Goal: Book appointment/travel/reservation

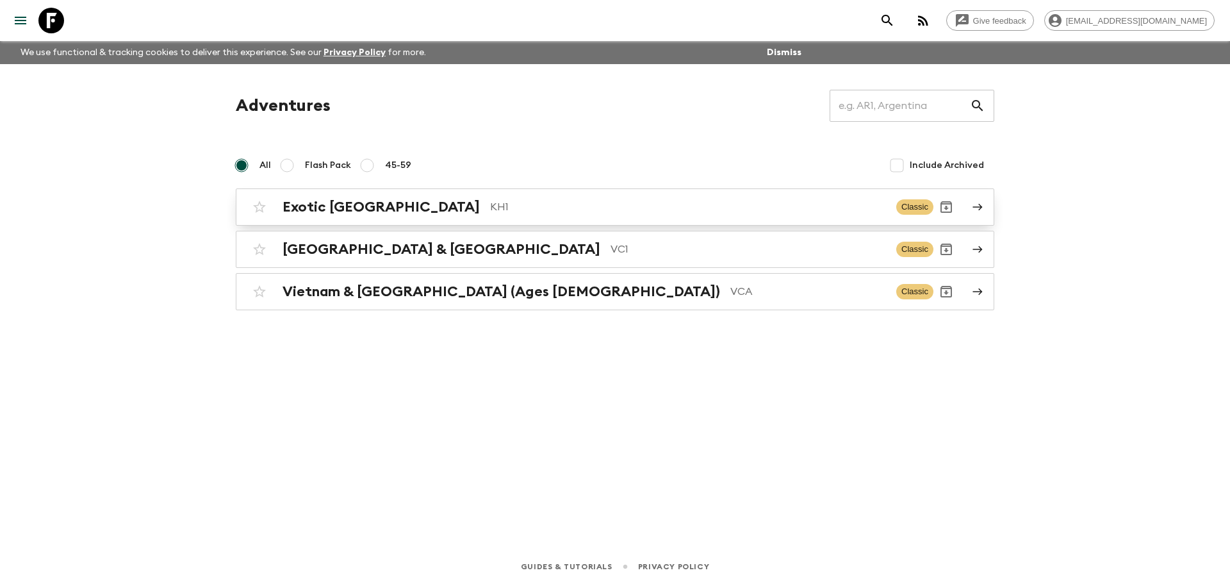
click at [447, 215] on div "Exotic [GEOGRAPHIC_DATA] KH1" at bounding box center [585, 207] width 604 height 17
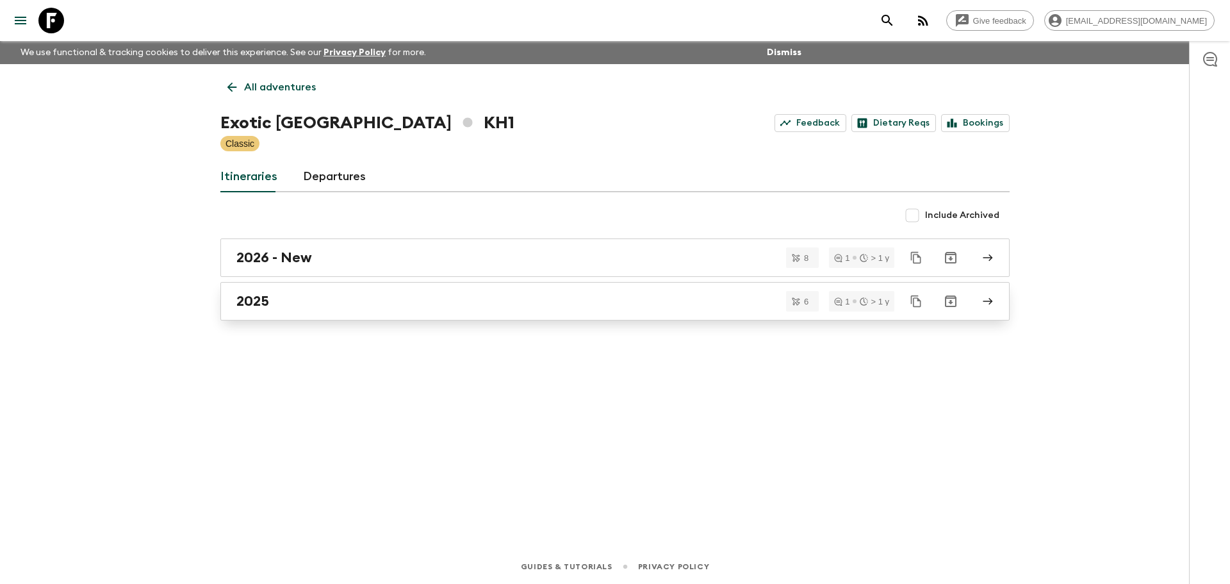
click at [331, 296] on div "2025" at bounding box center [602, 301] width 733 height 17
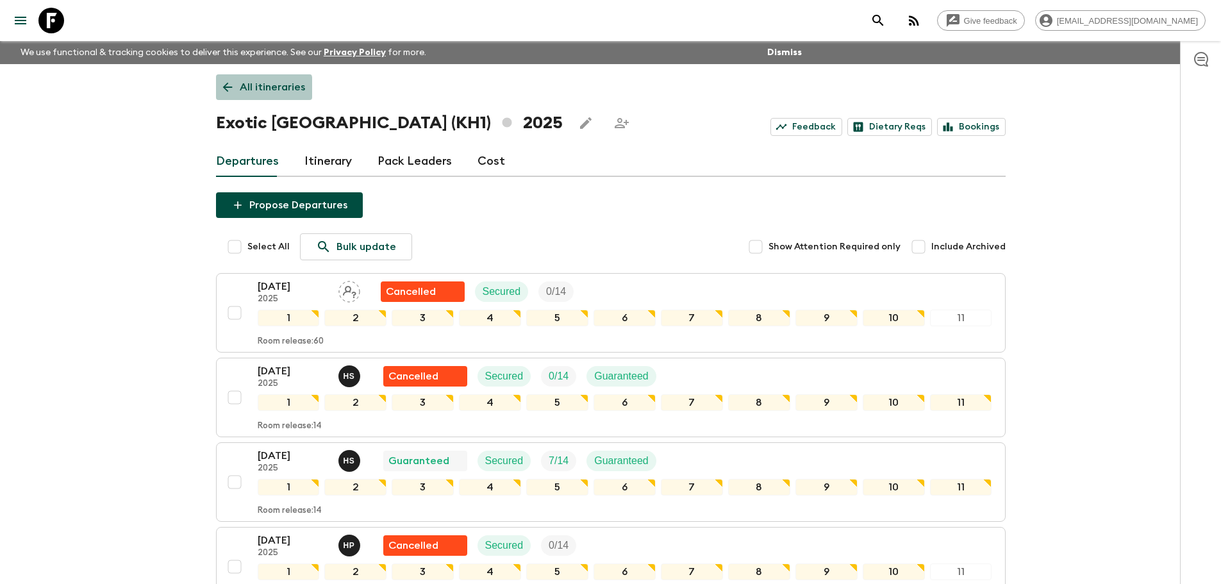
click at [229, 91] on icon at bounding box center [227, 87] width 14 height 14
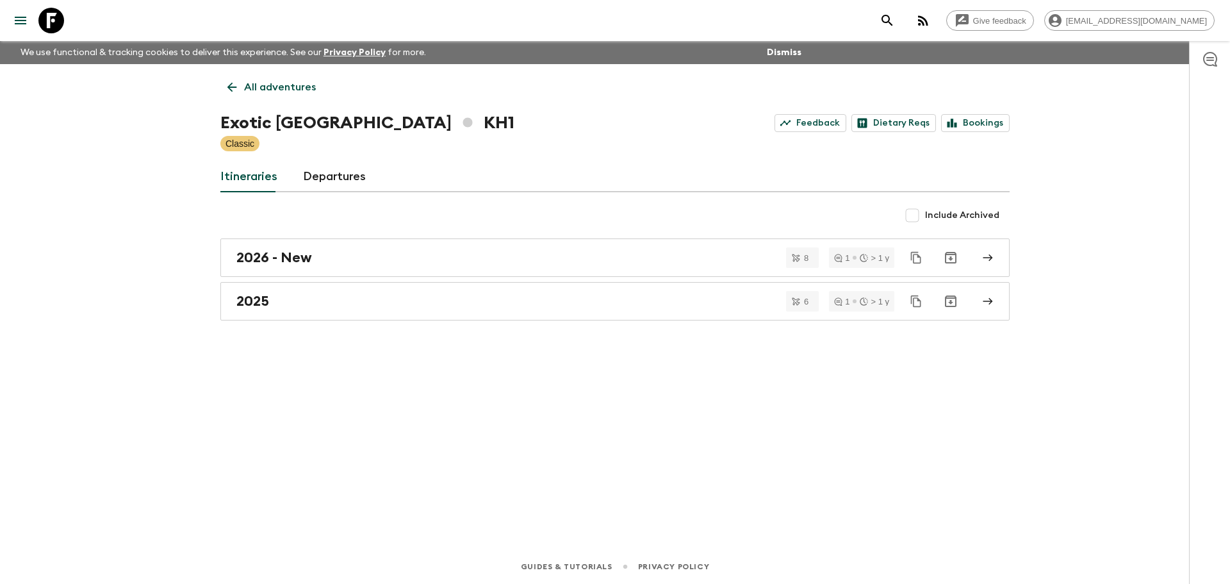
click at [222, 92] on link "All adventures" at bounding box center [271, 87] width 103 height 26
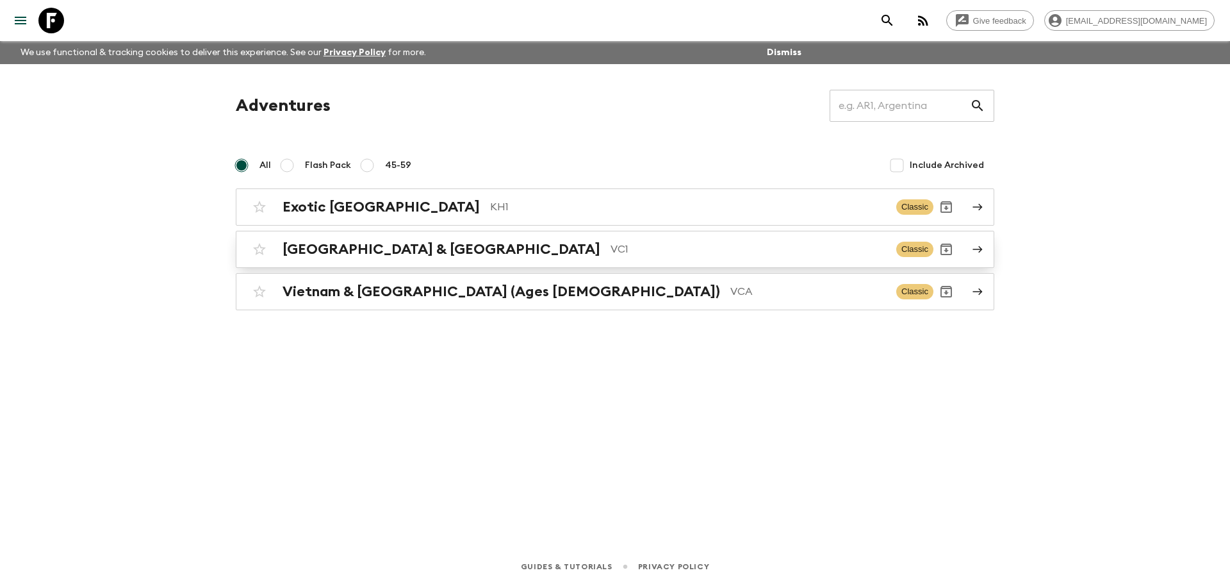
click at [343, 252] on h2 "[GEOGRAPHIC_DATA] & [GEOGRAPHIC_DATA]" at bounding box center [442, 249] width 318 height 17
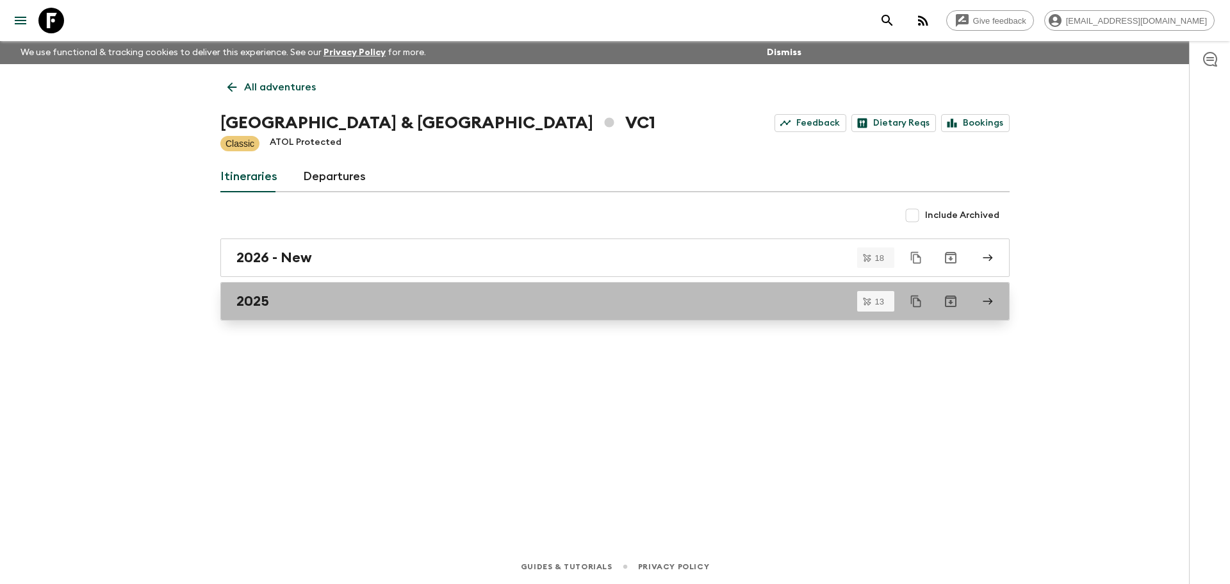
click at [365, 304] on div "2025" at bounding box center [602, 301] width 733 height 17
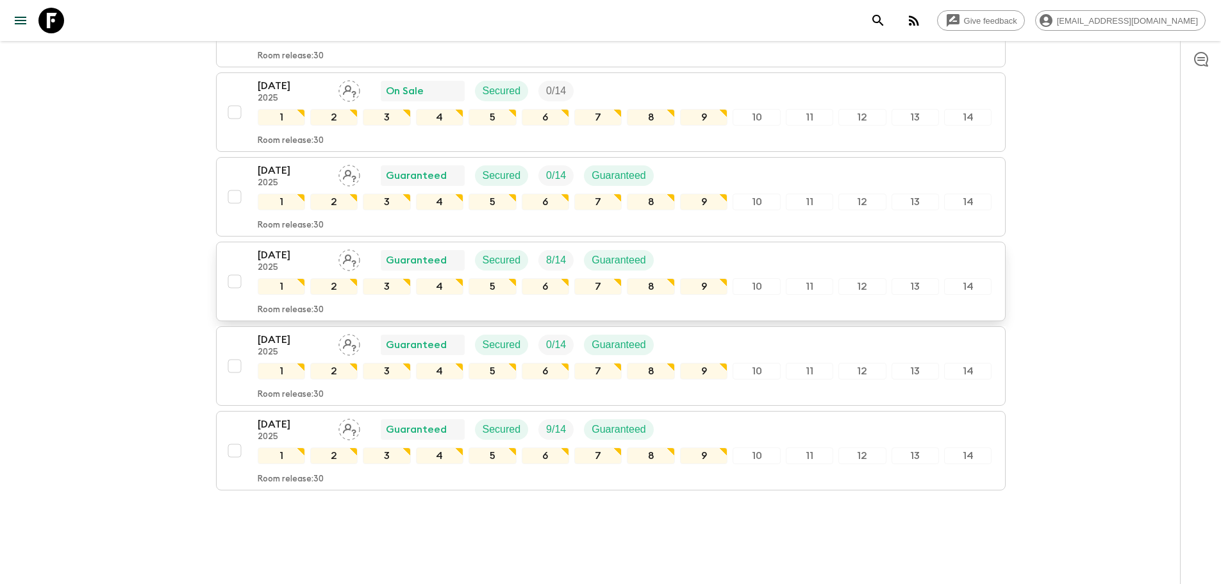
scroll to position [897, 0]
